Goal: Task Accomplishment & Management: Use online tool/utility

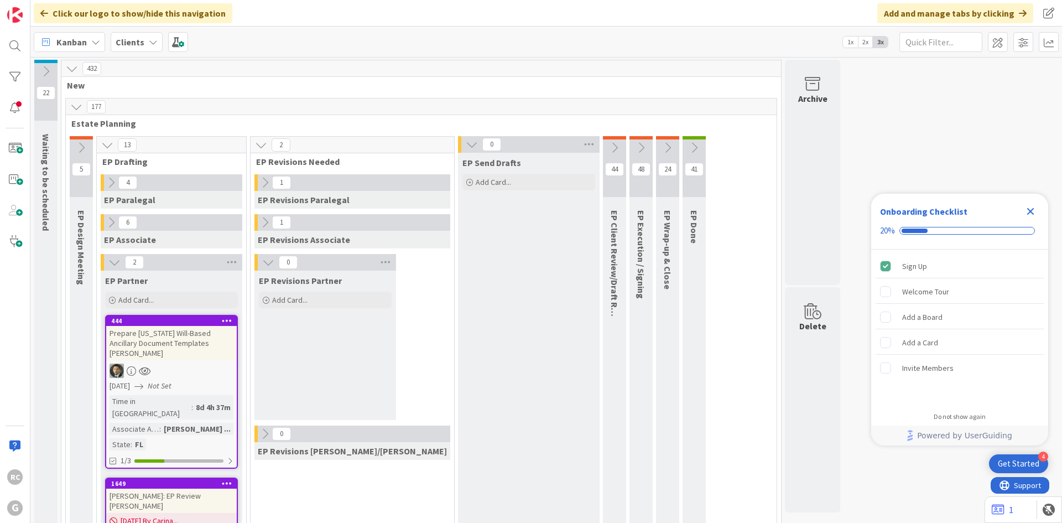
click at [139, 41] on b "Clients" at bounding box center [130, 42] width 29 height 11
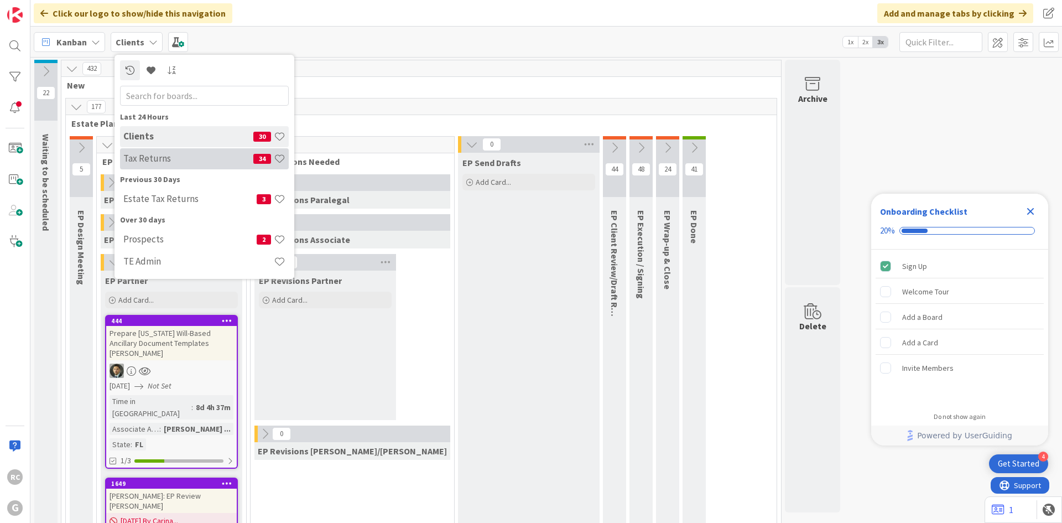
click at [154, 163] on h4 "Tax Returns" at bounding box center [188, 158] width 130 height 11
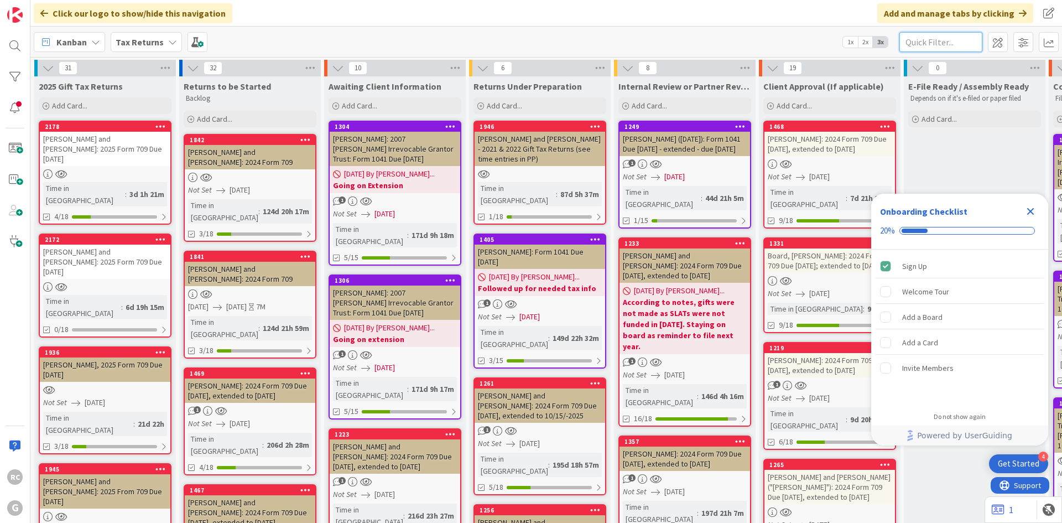
click at [958, 39] on input "text" at bounding box center [941, 42] width 83 height 20
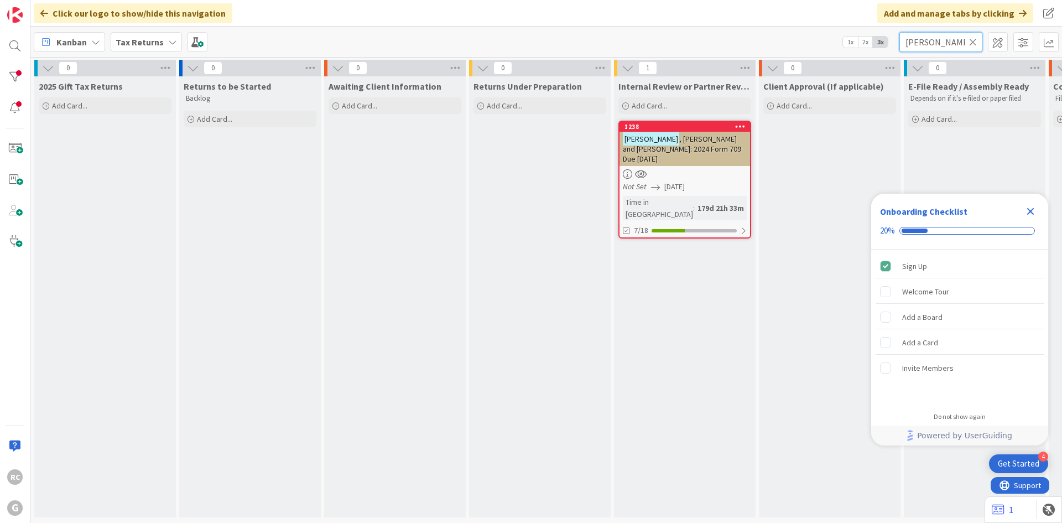
type input "[PERSON_NAME]"
click at [674, 136] on span ", [PERSON_NAME] and [PERSON_NAME]: 2024 Form 709 Due [DATE]" at bounding box center [682, 149] width 118 height 30
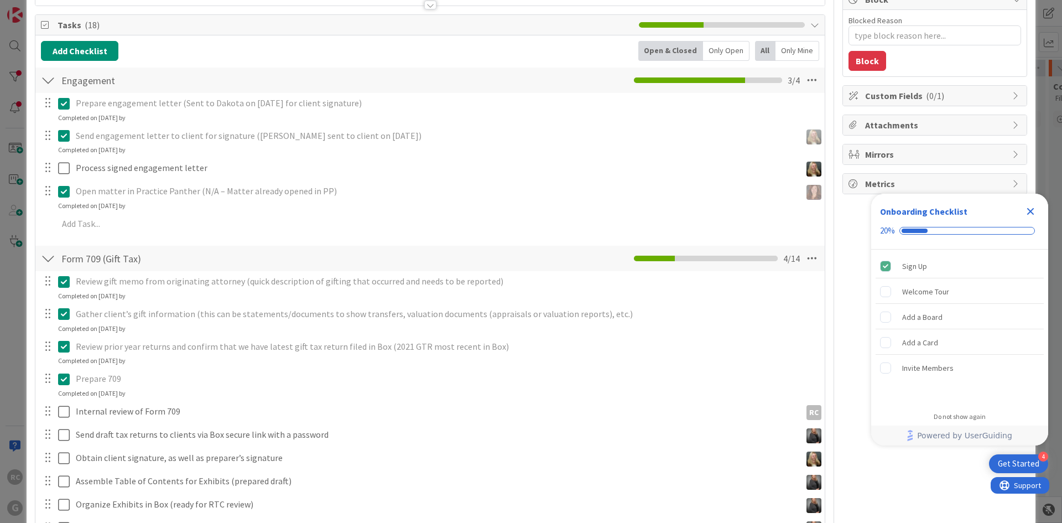
scroll to position [166, 0]
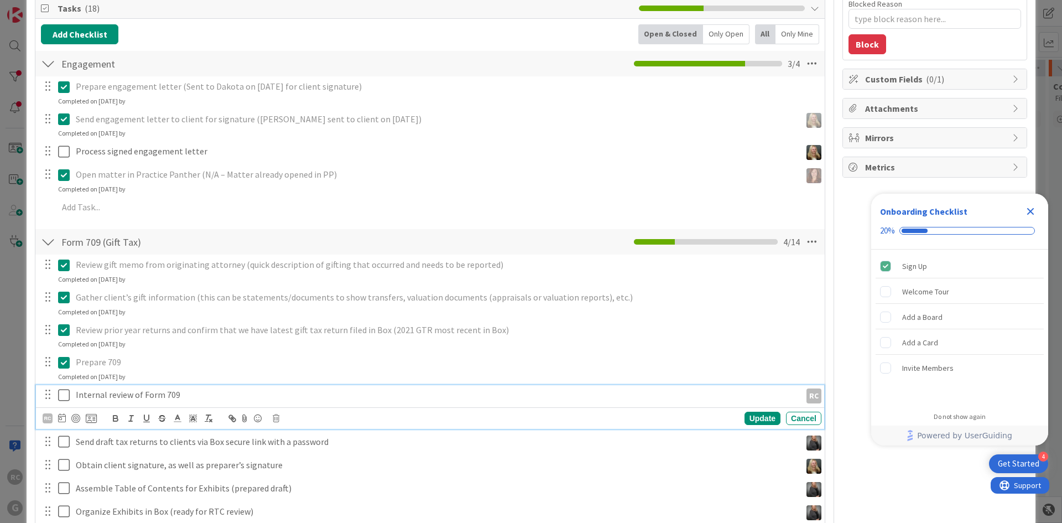
click at [67, 393] on icon at bounding box center [66, 394] width 17 height 13
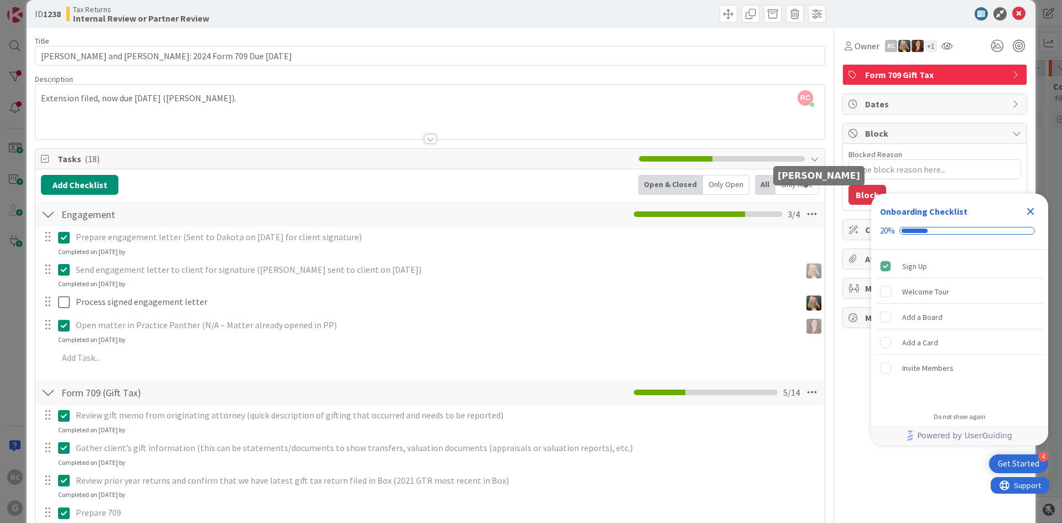
scroll to position [0, 0]
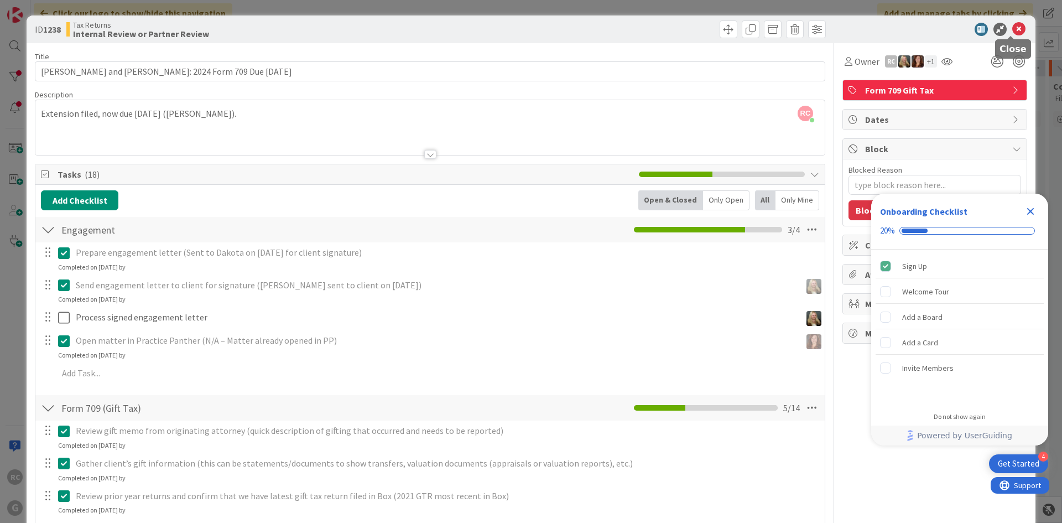
click at [1015, 28] on icon at bounding box center [1019, 29] width 13 height 13
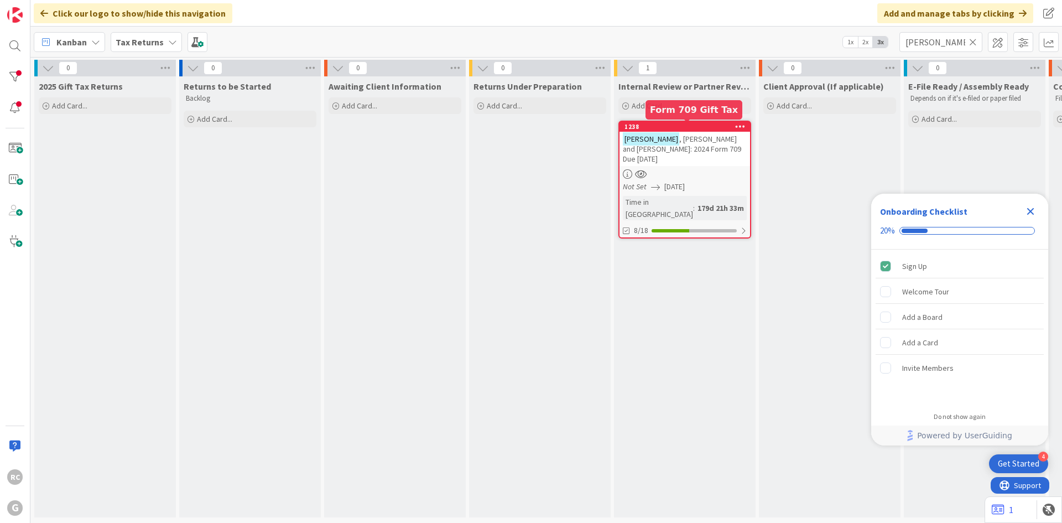
click at [682, 127] on div "1238" at bounding box center [688, 127] width 126 height 8
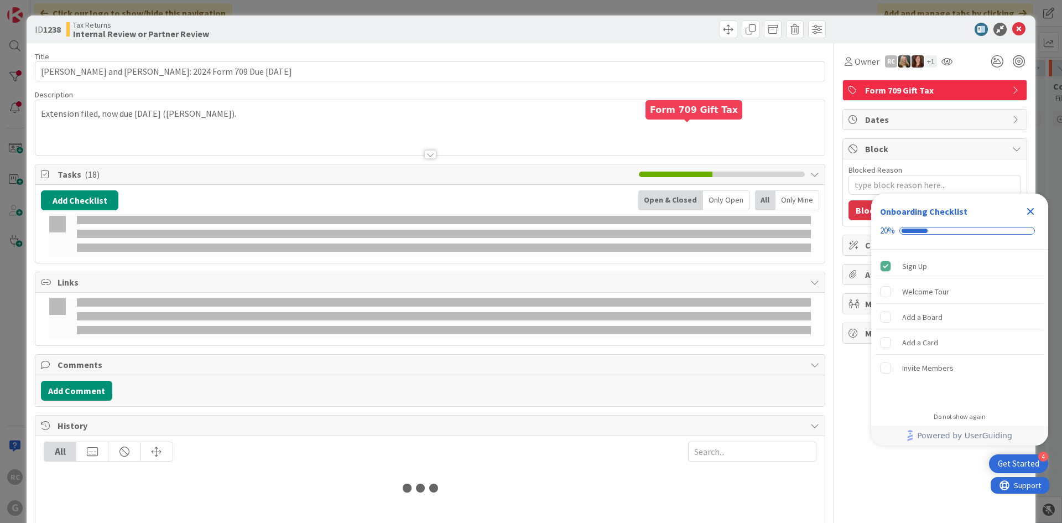
type textarea "x"
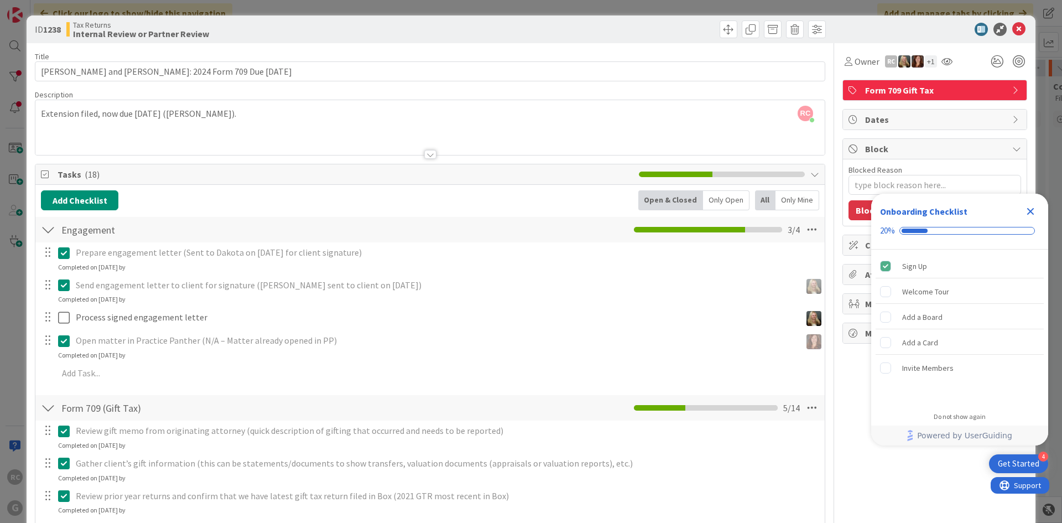
click at [41, 111] on div "RC [PERSON_NAME] just joined Extension filed, now due [DATE] ([PERSON_NAME])." at bounding box center [430, 127] width 790 height 55
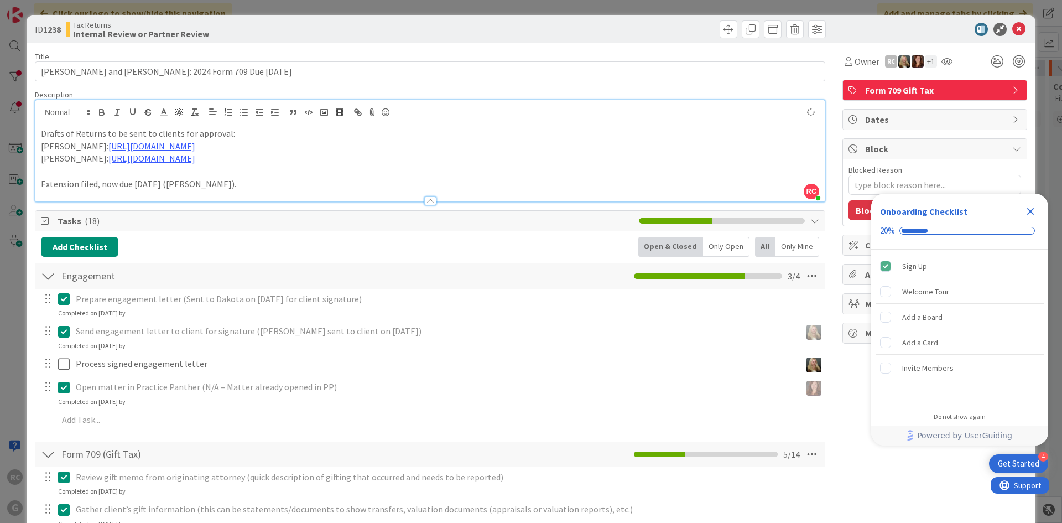
type textarea "x"
click at [1013, 28] on icon at bounding box center [1019, 29] width 13 height 13
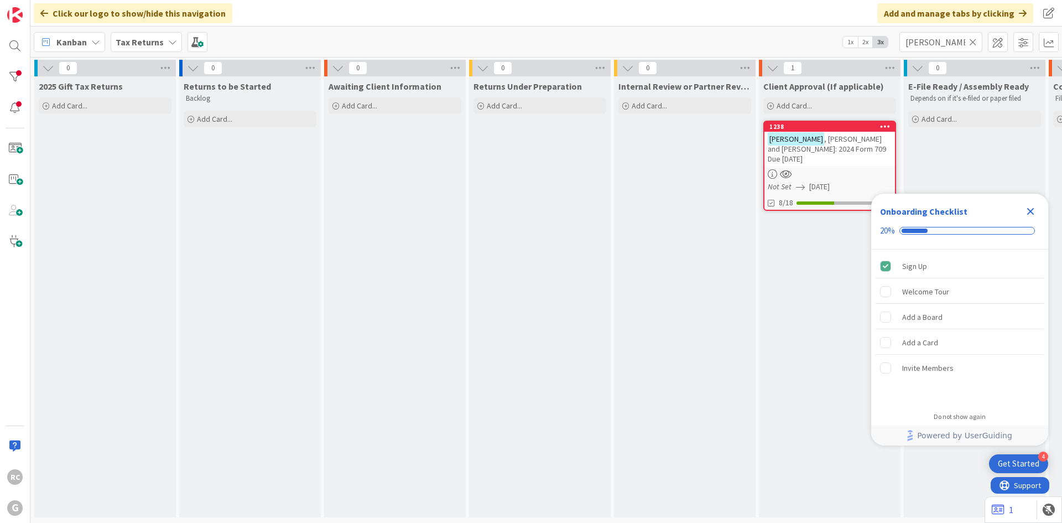
click at [976, 39] on icon at bounding box center [973, 42] width 8 height 10
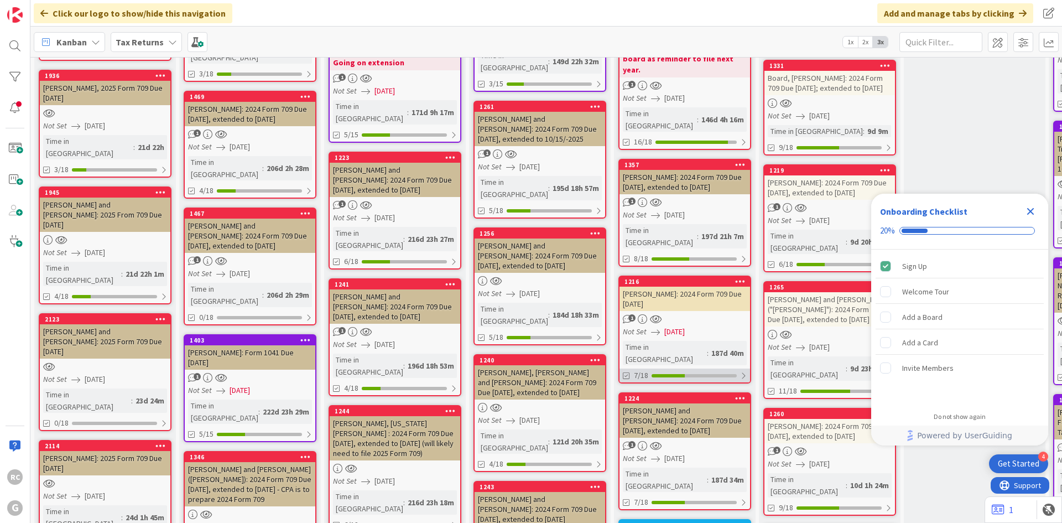
scroll to position [553, 0]
